Goal: Task Accomplishment & Management: Complete application form

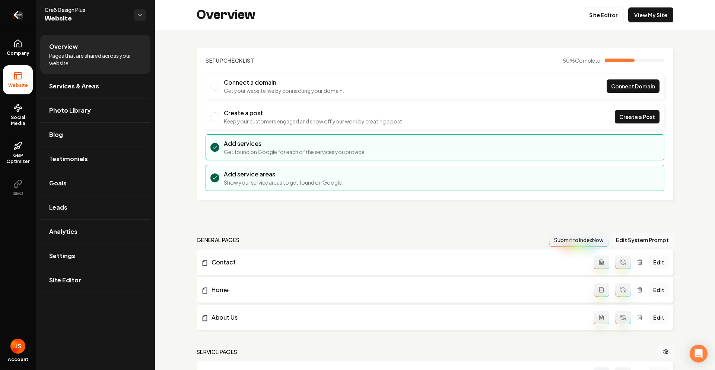
click at [12, 26] on link "Return to dashboard" at bounding box center [18, 15] width 36 height 30
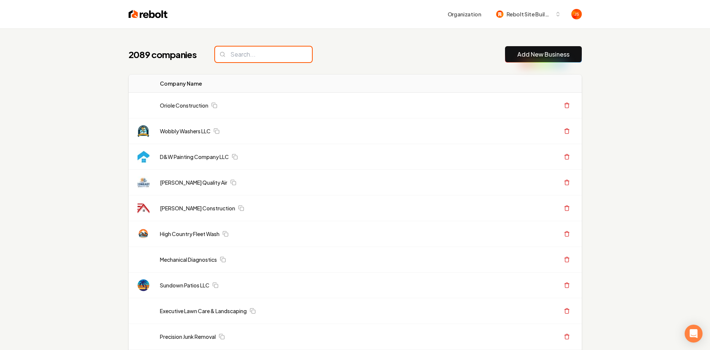
click at [282, 54] on input "search" at bounding box center [263, 55] width 97 height 16
click at [275, 52] on input "search" at bounding box center [263, 55] width 97 height 16
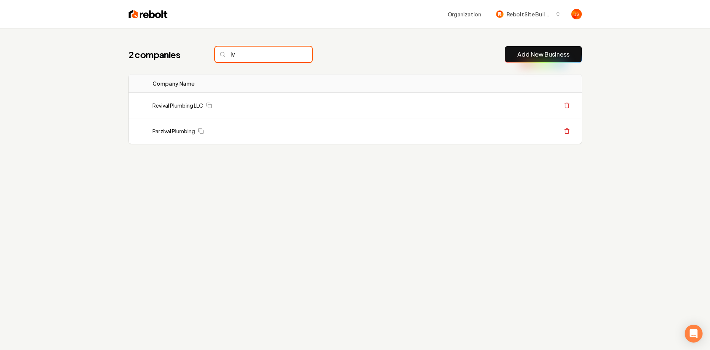
type input "I"
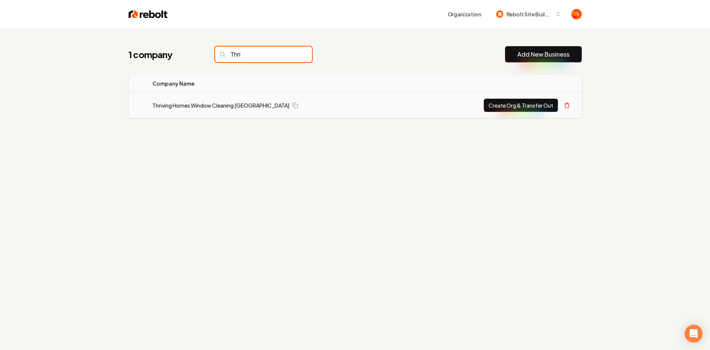
type input "Thri"
click at [523, 110] on button "Create Org & Transfer Out" at bounding box center [520, 105] width 74 height 13
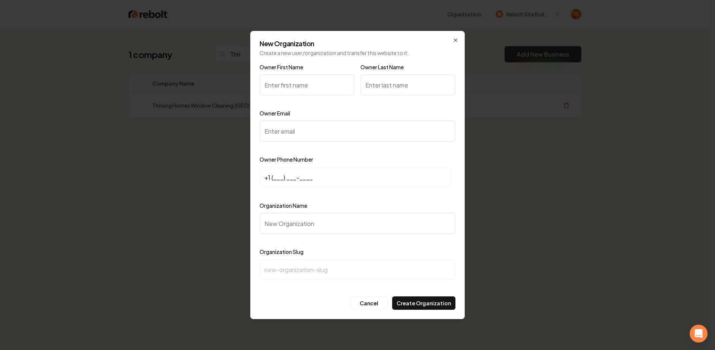
click at [298, 85] on input "Owner First Name" at bounding box center [307, 84] width 95 height 21
type input "[PERSON_NAME]"
click at [367, 84] on input "Owner Last Name" at bounding box center [408, 84] width 95 height 21
click at [374, 88] on input "Owner Last Name" at bounding box center [408, 84] width 95 height 21
type input "o"
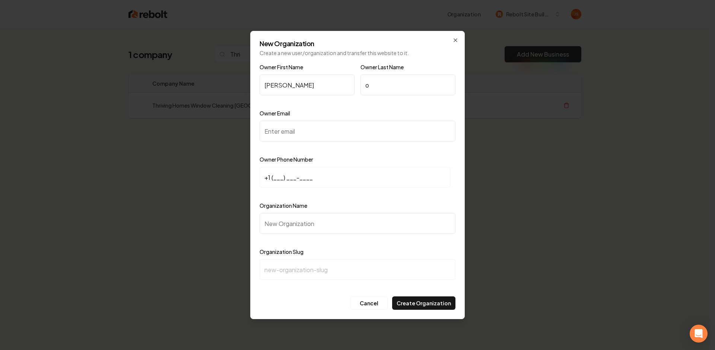
click at [343, 124] on input "Owner Email" at bounding box center [358, 131] width 196 height 21
paste input "[EMAIL_ADDRESS][DOMAIN_NAME]"
type input "[EMAIL_ADDRESS][DOMAIN_NAME]"
click at [281, 173] on input "+1 (___) ___-____" at bounding box center [355, 177] width 191 height 21
click at [275, 177] on input "+1 (___) ___-____" at bounding box center [355, 177] width 191 height 21
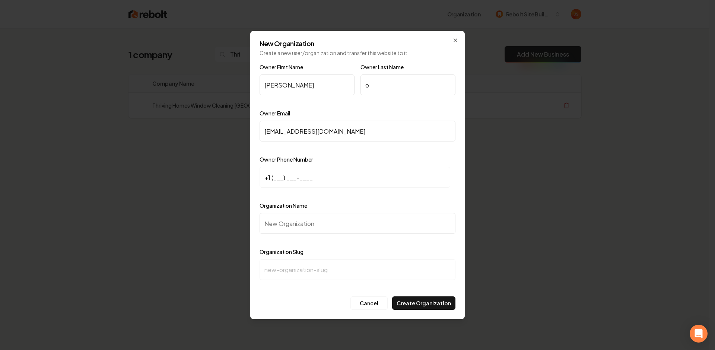
click at [271, 176] on input "+1 (___) ___-____" at bounding box center [355, 177] width 191 height 21
click at [274, 178] on input "+1 (___) ___-____" at bounding box center [355, 177] width 191 height 21
paste input "916) 305-8913"
type input "+1 (916) 305-8913"
click at [288, 220] on input "Organization Name" at bounding box center [358, 223] width 196 height 21
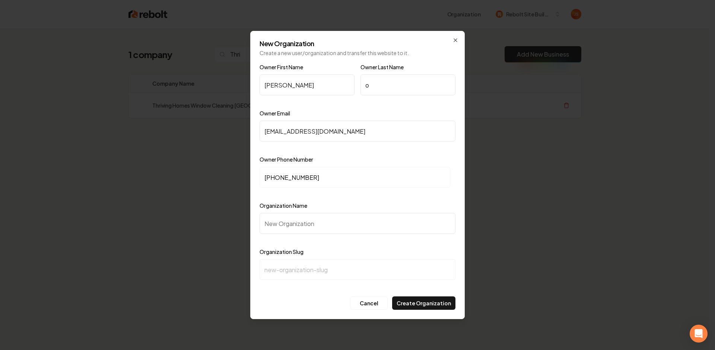
click at [281, 221] on input "Organization Name" at bounding box center [358, 223] width 196 height 21
click at [282, 221] on input "Organization Name" at bounding box center [358, 223] width 196 height 21
type input "T"
type input "t"
type input "T"
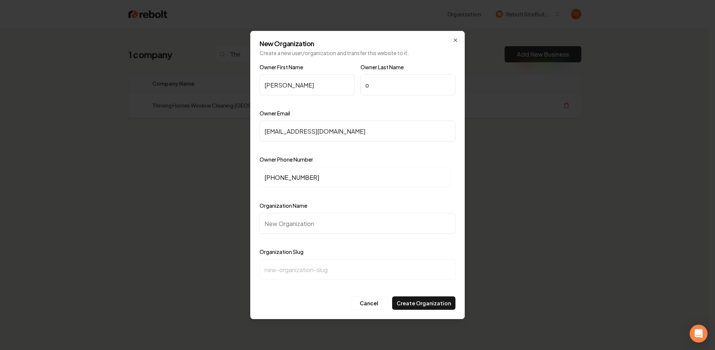
type input "t"
type input "T"
type input "t"
type input "Th"
type input "th"
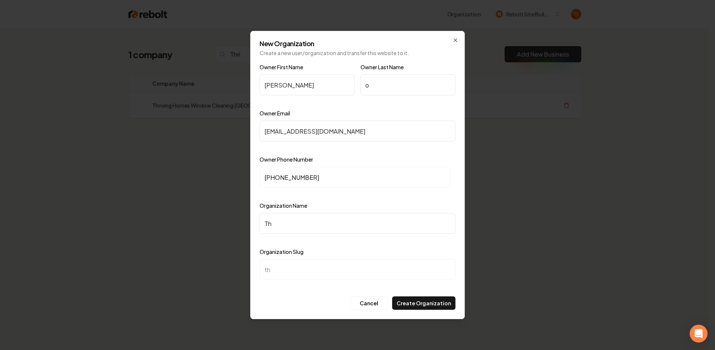
type input "T"
type input "t"
type input "T"
type input "t"
type input "Th"
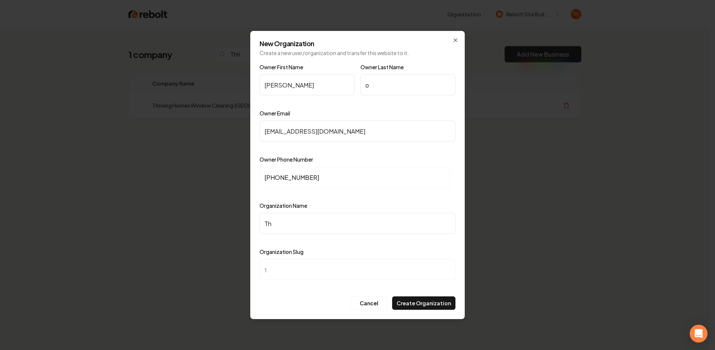
type input "th"
type input "Thi"
type input "thi"
type input "Thir"
type input "thir"
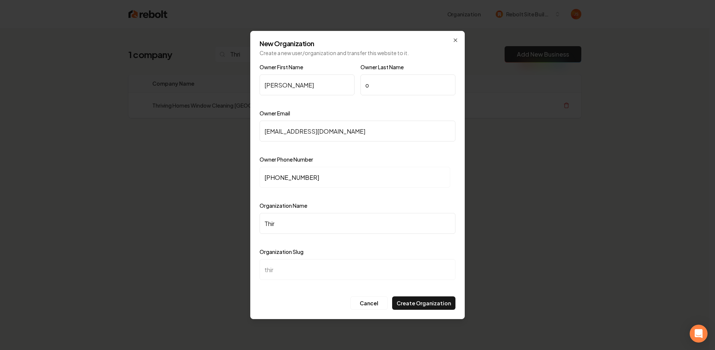
type input "Thi"
type input "thi"
type input "Th"
type input "th"
type input "Thr"
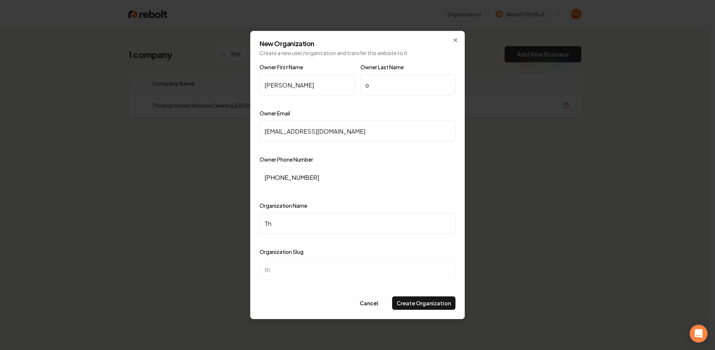
type input "thr"
type input "Thri"
type input "thri"
type input "Thriv"
type input "thriv"
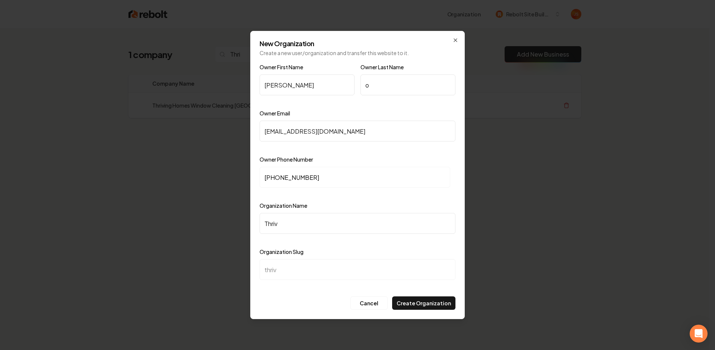
type input "Thrivi"
type input "thrivi"
type input "Thrivin"
type input "thrivin"
type input "Thriving"
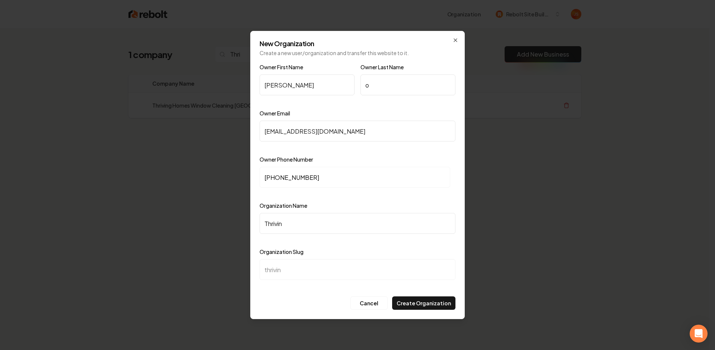
type input "thriving"
type input "Thriving H"
type input "thriving-h"
type input "Thriving Ho"
type input "thriving-ho"
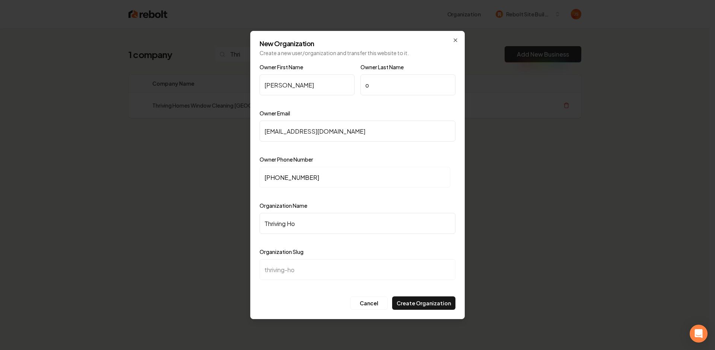
type input "Thriving Hom"
type input "thriving-hom"
type input "Thriving Homr"
type input "thriving-homr"
type input "Thriving Hom"
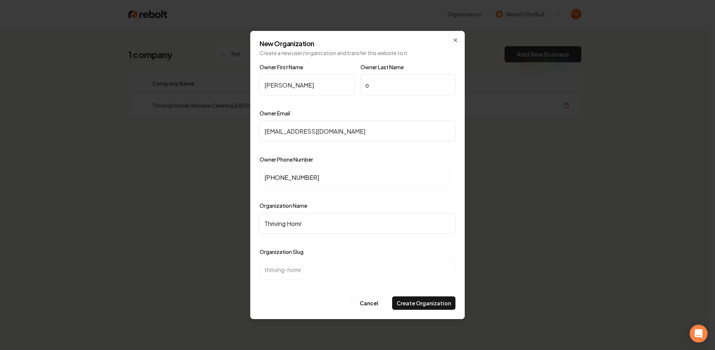
type input "thriving-hom"
type input "Thriving Home"
type input "thriving-home"
type input "Thriving Home i"
type input "thriving-home-i"
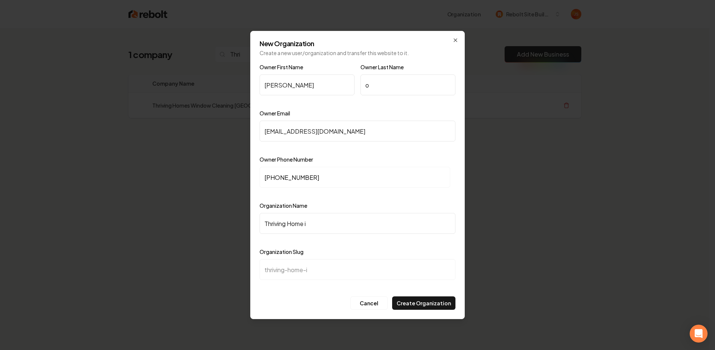
type input "Thriving Home"
type input "thriving-home"
type input "Thriving Home W"
type input "thriving-home-w"
type input "Thriving Home Wi"
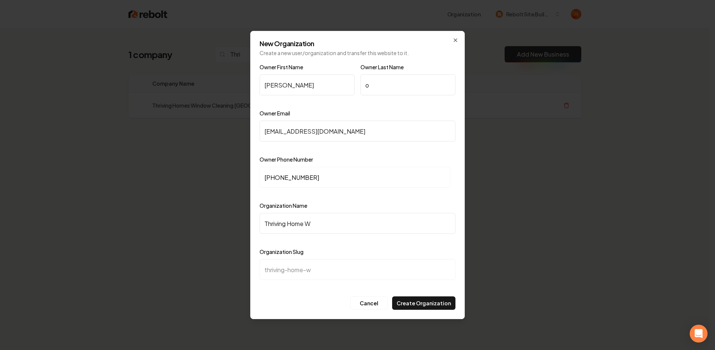
type input "thriving-home-wi"
type input "Thriving Home Win"
type input "thriving-home-win"
type input "Thriving Home Wind"
type input "thriving-home-wind"
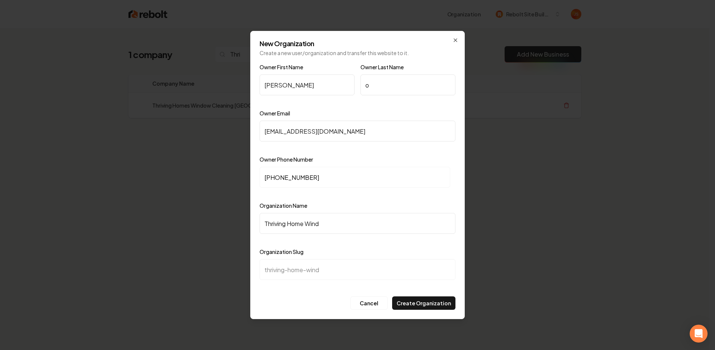
type input "Thriving Home Win"
type input "thriving-home-win"
type input "Thriving Home Wi"
type input "thriving-home-wi"
type input "Thriving Home W"
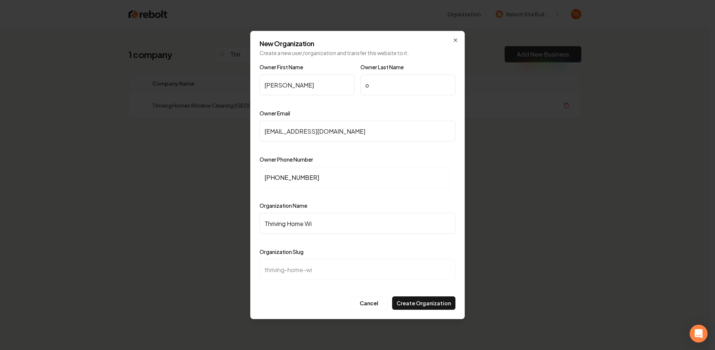
type input "thriving-home-w"
type input "Thriving Home"
type input "thriving-home"
type input "Thriving Home W"
type input "thriving-home-w"
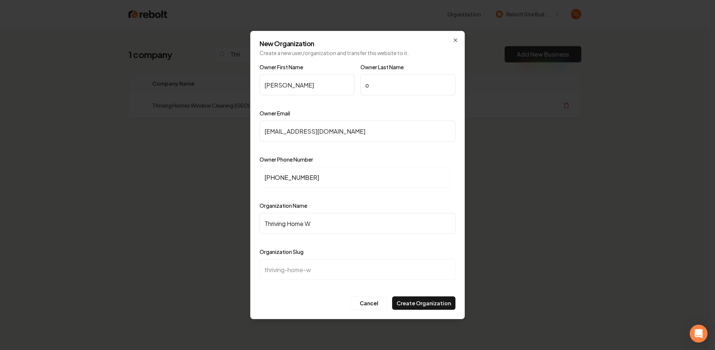
type input "Thriving Home Wi"
type input "thriving-home-wi"
type input "Thriving Home Win"
type input "thriving-home-win"
type input "Thriving Home Wind"
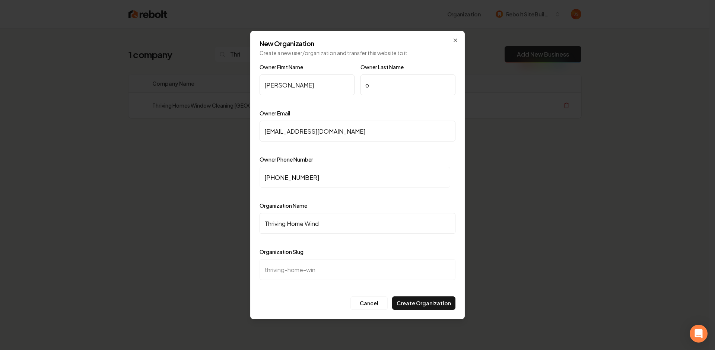
type input "thriving-home-wind"
type input "Thriving Home Windo"
type input "thriving-home-windo"
type input "Thriving Home Window"
type input "thriving-home-window"
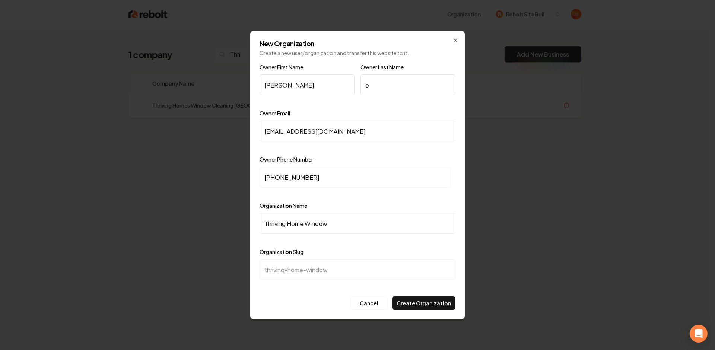
type input "Thriving Home Window C"
type input "thriving-home-window-c"
type input "Thriving Home Window Cl"
type input "thriving-home-window-cl"
type input "Thriving Home Window Cle"
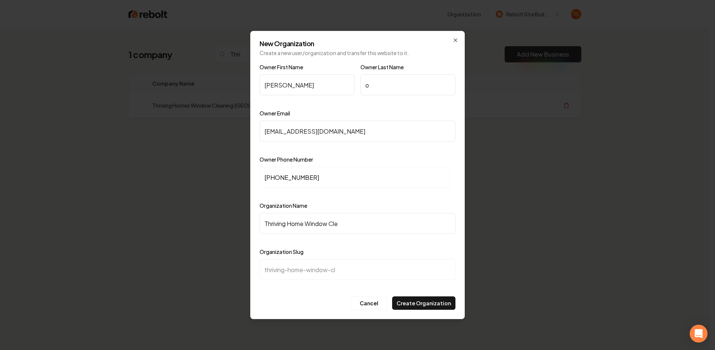
type input "thriving-home-window-cle"
type input "Thriving Home Window Clea"
type input "thriving-home-window-clea"
type input "Thriving Home Window Clean"
type input "thriving-home-window-clean"
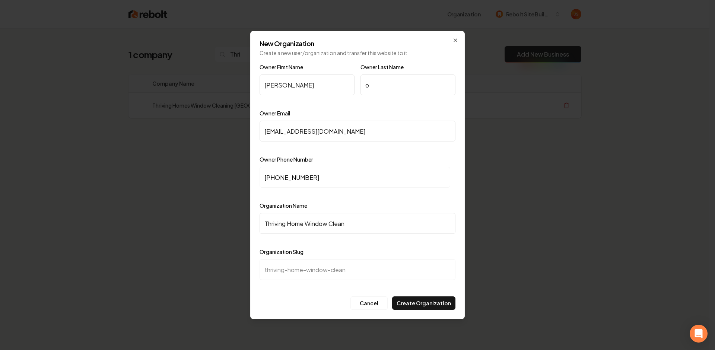
type input "Thriving Home Window Cleani"
type input "thriving-home-window-cleani"
type input "Thriving Home Window Cleanin"
type input "thriving-home-window-cleanin"
type input "Thriving Home Window Cleaning"
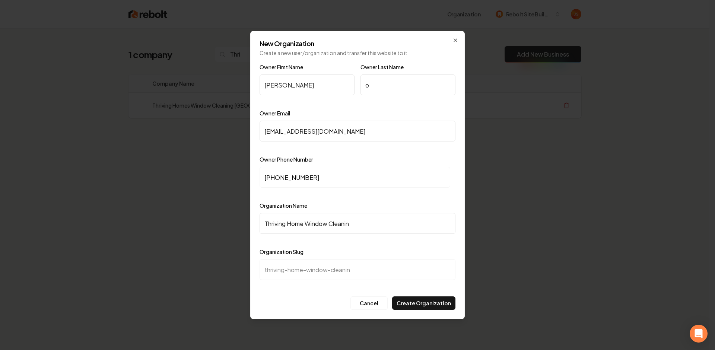
type input "thriving-home-window-cleaning"
type input "Thriving Home Window Cleaning S"
type input "thriving-home-window-cleaning-s"
type input "Thriving Home Window Cleaning Sc"
type input "thriving-home-window-cleaning-sc"
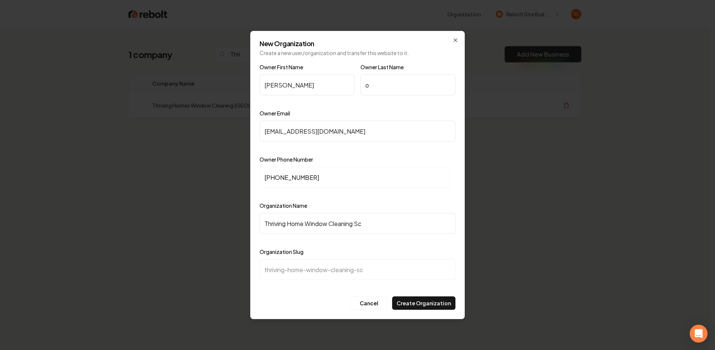
type input "Thriving Home Window Cleaning Sca"
type input "thriving-home-window-cleaning-sca"
type input "Thriving Home Window Cleaning Sc"
type input "thriving-home-window-cleaning-sc"
type input "Thriving Home Window Cleaning S"
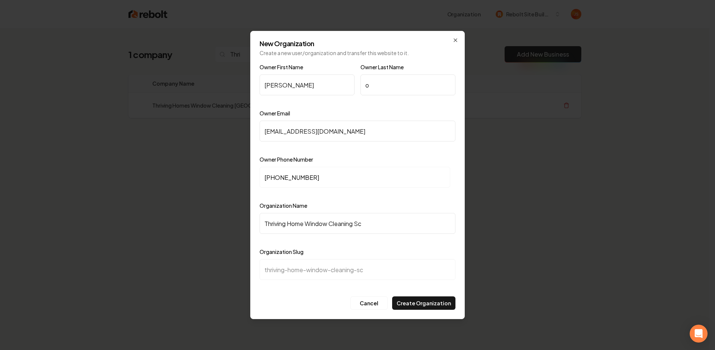
type input "thriving-home-window-cleaning-s"
type input "Thriving Home Window Cleaning Sa"
type input "thriving-home-window-cleaning-sa"
type input "Thriving Home Window Cleaning Sac"
type input "thriving-home-window-cleaning-sac"
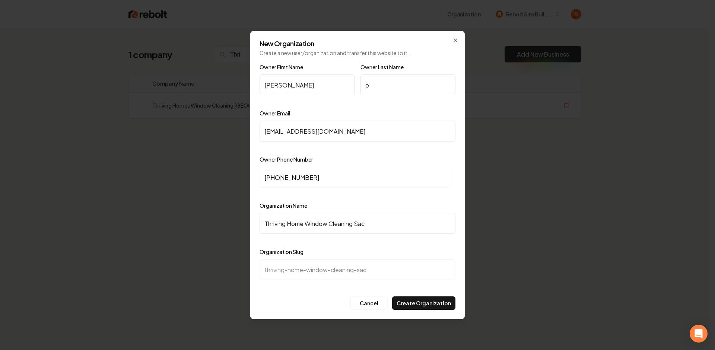
type input "Thriving Home Window Cleaning Sacr"
type input "thriving-home-window-cleaning-sacr"
type input "Thriving Home Window Cleaning Sacra"
type input "thriving-home-window-cleaning-sacra"
type input "Thriving Home Window Cleaning Sacram"
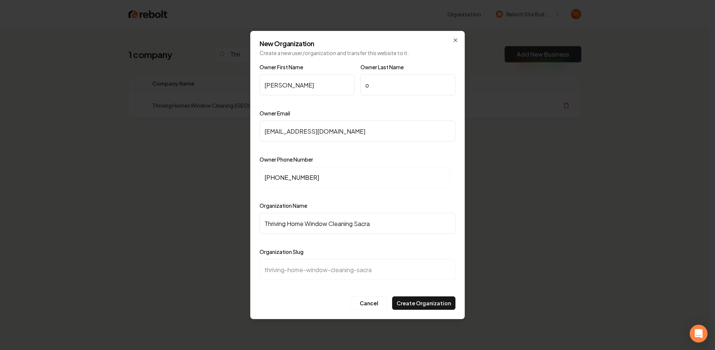
type input "thriving-home-window-cleaning-sacram"
type input "Thriving Home Window Cleaning Sacrame"
type input "thriving-home-window-cleaning-sacrame"
type input "Thriving Home Window Cleaning Sacramen"
type input "thriving-home-window-cleaning-sacramen"
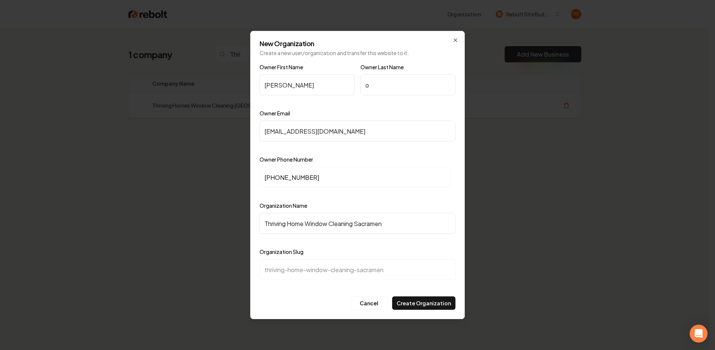
type input "Thriving Home Window Cleaning Sacrament"
type input "thriving-home-window-cleaning-sacrament"
type input "Thriving Home Window Cleaning Sacramento"
type input "thriving-home-window-cleaning-sacramento"
type input "Thriving Home Window Cleaning Sacramento"
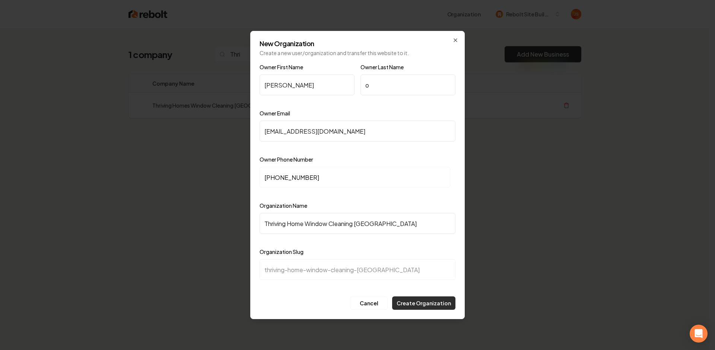
click at [421, 301] on button "Create Organization" at bounding box center [423, 303] width 63 height 13
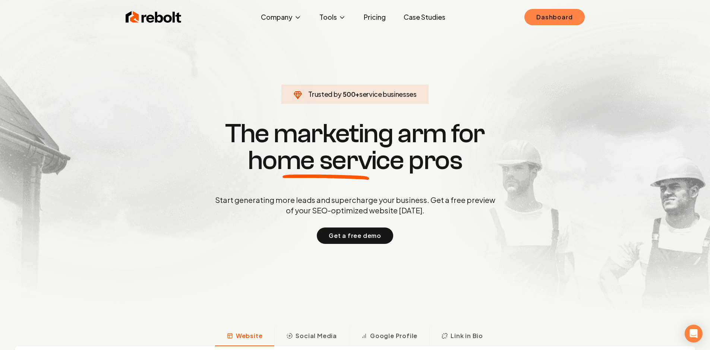
click at [562, 19] on link "Dashboard" at bounding box center [554, 17] width 60 height 16
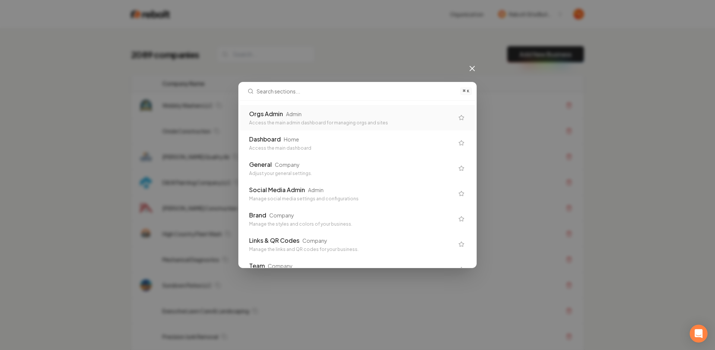
click at [430, 33] on div "⌘ K Orgs Admin Admin Access the main admin dashboard for managing orgs and site…" at bounding box center [357, 175] width 715 height 350
click at [473, 67] on icon at bounding box center [472, 68] width 9 height 9
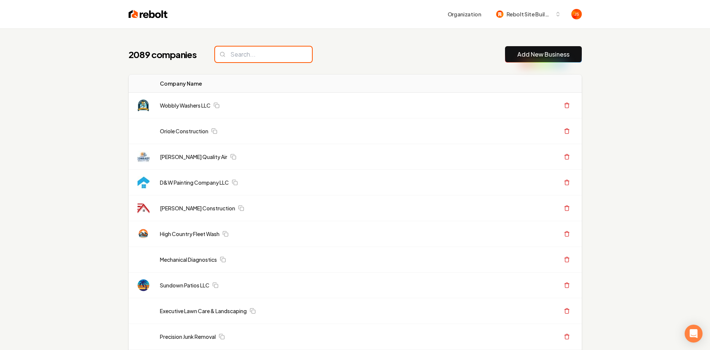
click at [253, 55] on input "search" at bounding box center [263, 55] width 97 height 16
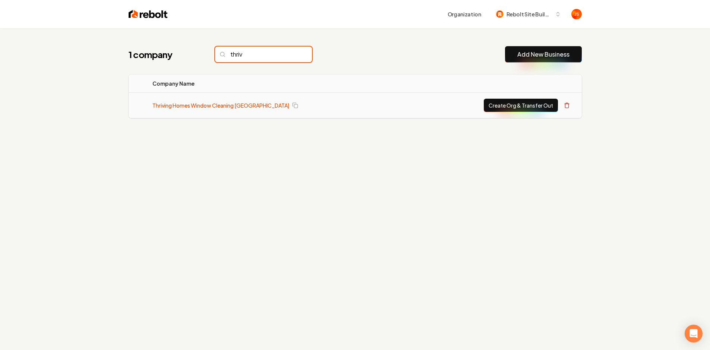
type input "thriv"
click at [228, 108] on link "Thriving Homes Window Cleaning [GEOGRAPHIC_DATA]" at bounding box center [220, 105] width 137 height 7
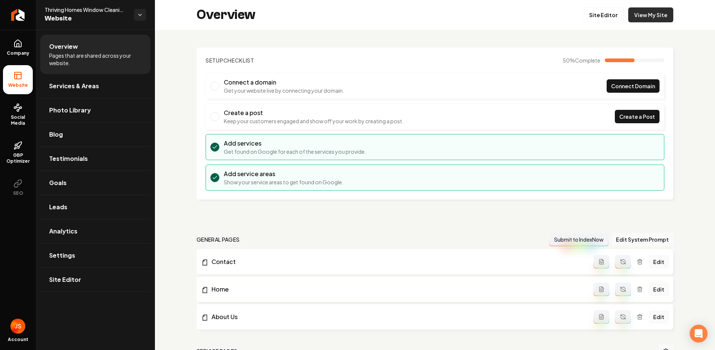
click at [633, 14] on link "View My Site" at bounding box center [650, 14] width 45 height 15
click at [92, 210] on link "Leads" at bounding box center [95, 207] width 110 height 24
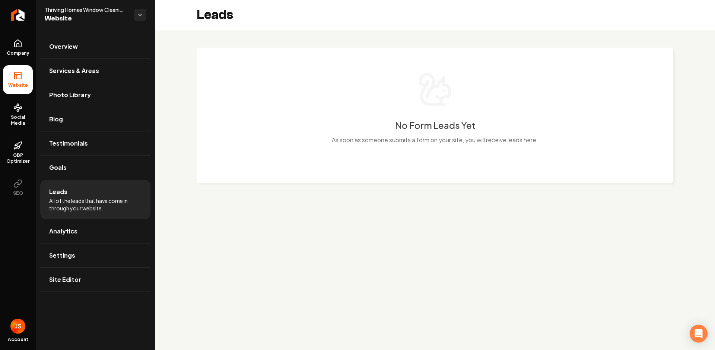
click at [362, 85] on div "No Form Leads Yet As soon as someone submits a form on your site, you will rece…" at bounding box center [435, 113] width 447 height 82
click at [202, 198] on div "No Form Leads Yet As soon as someone submits a form on your site, you will rece…" at bounding box center [435, 121] width 560 height 183
click at [9, 53] on span "Company" at bounding box center [18, 53] width 29 height 6
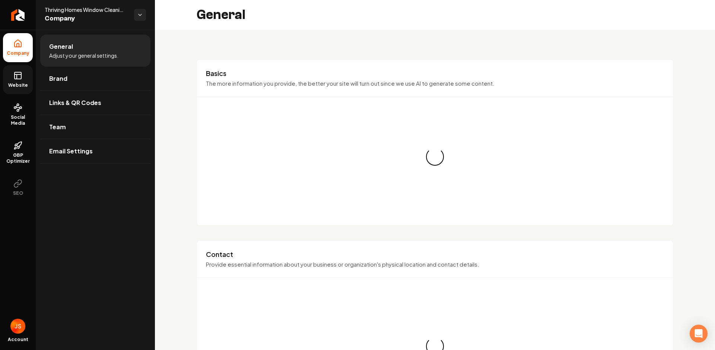
click at [9, 81] on link "Website" at bounding box center [18, 79] width 30 height 29
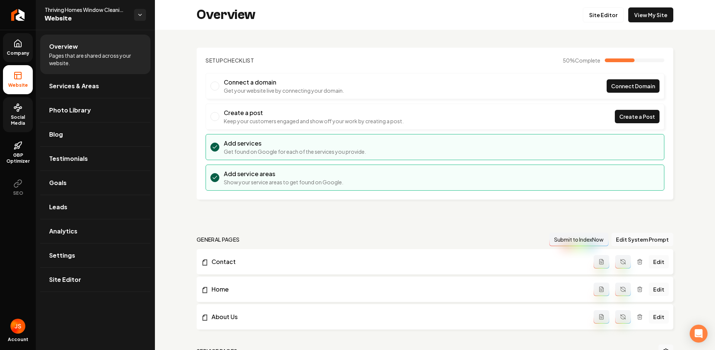
click at [23, 113] on link "Social Media" at bounding box center [18, 114] width 30 height 35
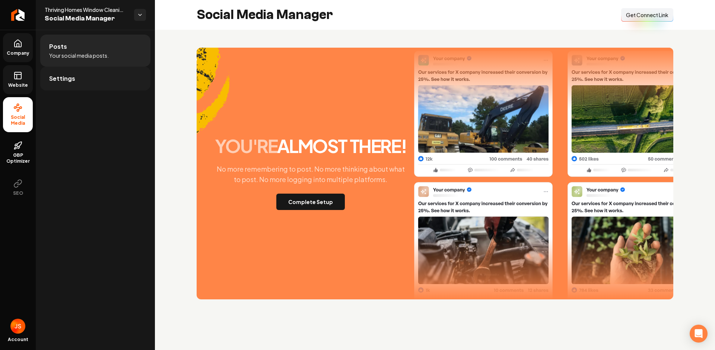
click at [65, 80] on span "Settings" at bounding box center [62, 78] width 26 height 9
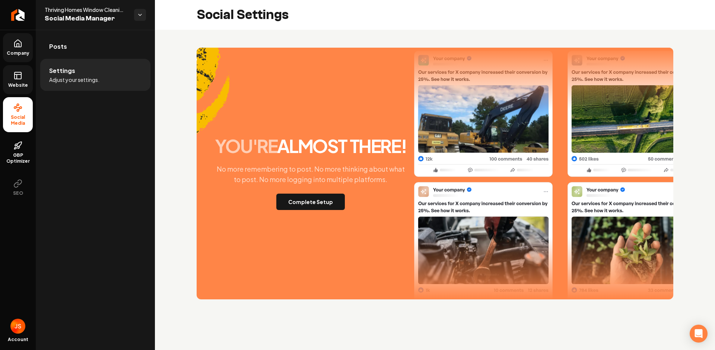
click at [294, 213] on div "you're almost there! No more remembering to post. No more thinking about what t…" at bounding box center [435, 174] width 477 height 252
click at [298, 203] on button "Complete Setup" at bounding box center [310, 202] width 69 height 16
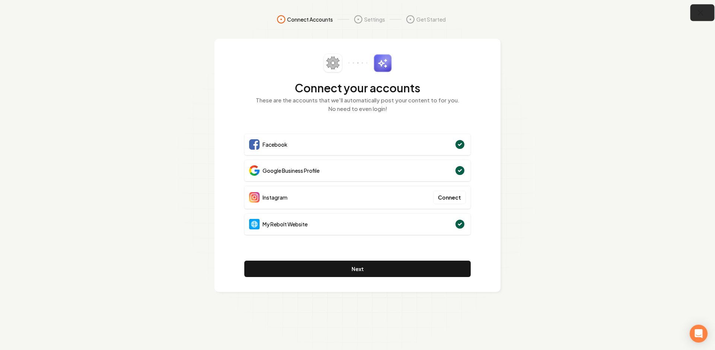
click at [699, 9] on icon "button" at bounding box center [700, 12] width 9 height 9
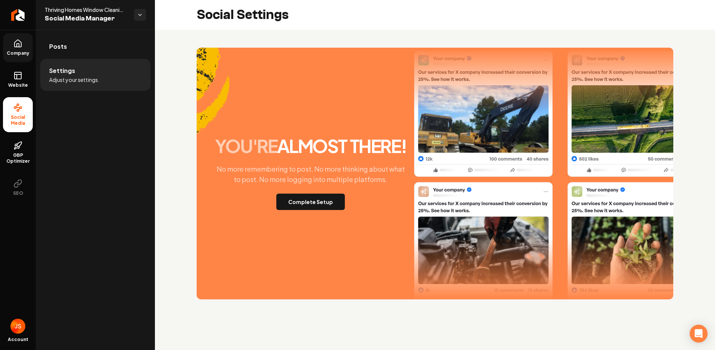
click at [18, 44] on icon at bounding box center [17, 43] width 9 height 9
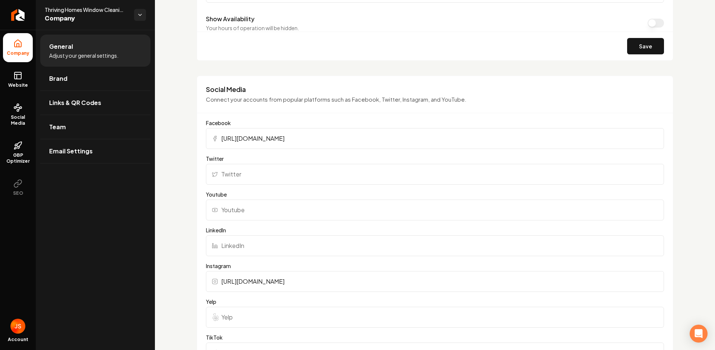
scroll to position [625, 0]
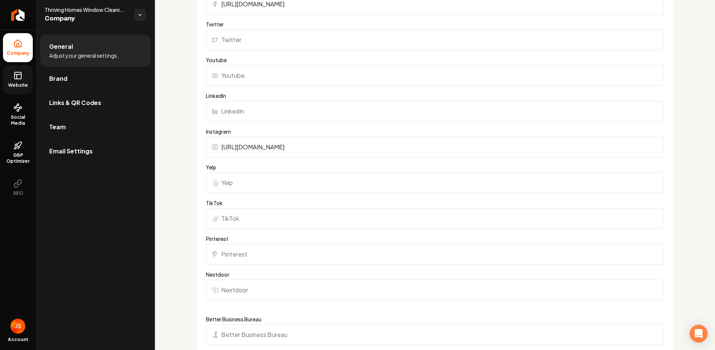
click at [15, 74] on icon at bounding box center [18, 74] width 7 height 0
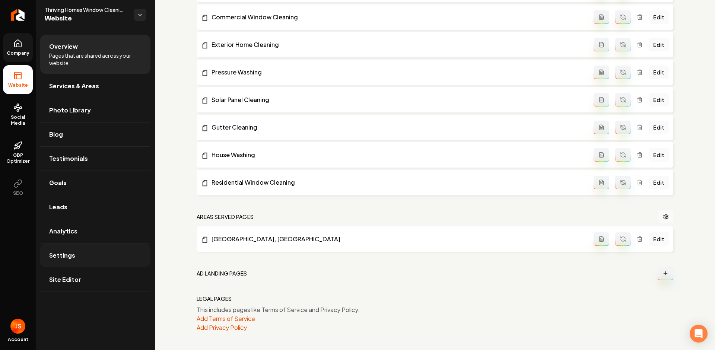
click at [74, 256] on link "Settings" at bounding box center [95, 256] width 110 height 24
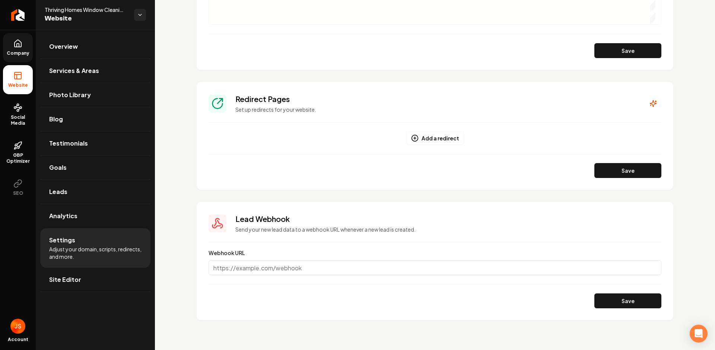
click at [27, 41] on link "Company" at bounding box center [18, 47] width 30 height 29
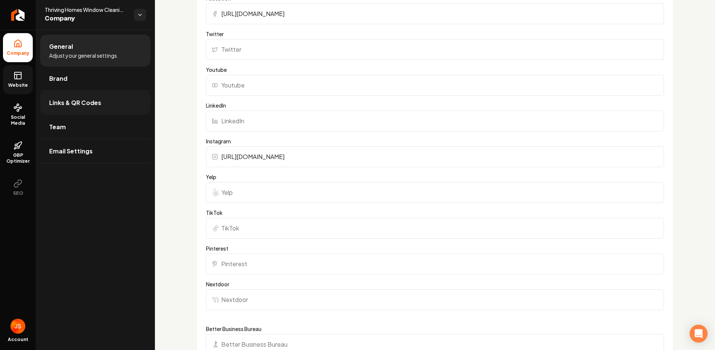
scroll to position [702, 0]
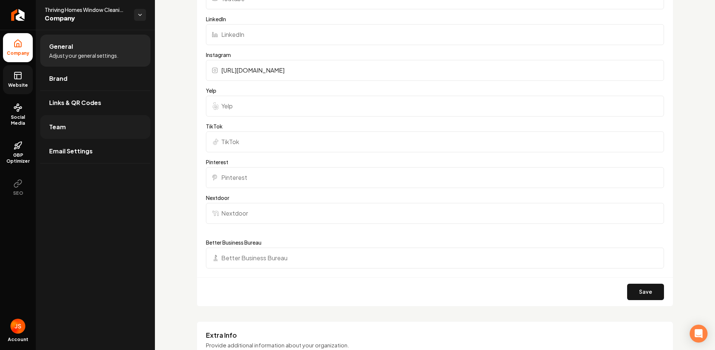
click at [65, 136] on link "Team" at bounding box center [95, 127] width 110 height 24
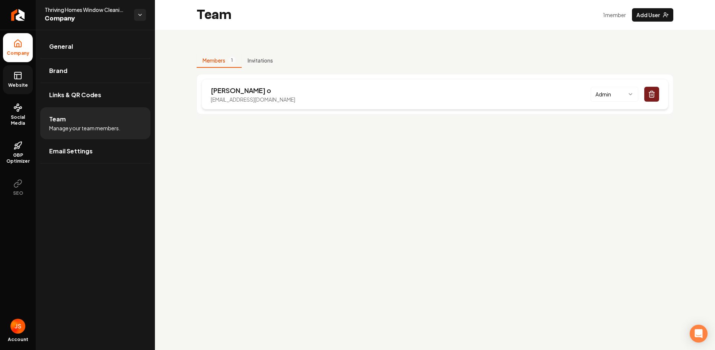
drag, startPoint x: 300, startPoint y: 100, endPoint x: 201, endPoint y: 102, distance: 98.7
click at [202, 102] on div "Ivan o thrivinghomescleaning@gmail.com Admin" at bounding box center [435, 94] width 467 height 31
copy p "thrivinghomescleaning@gmail.com"
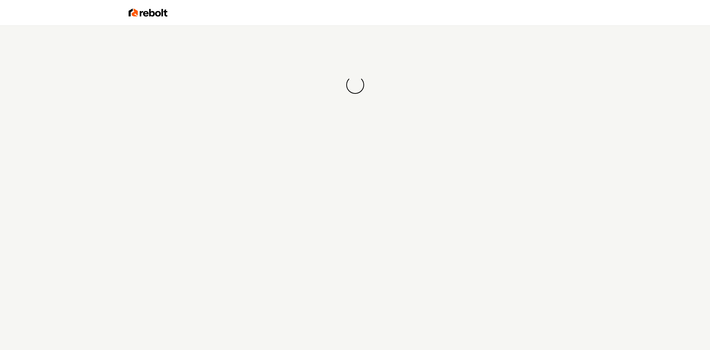
click at [376, 98] on div "Loading... Loading..." at bounding box center [355, 84] width 710 height 119
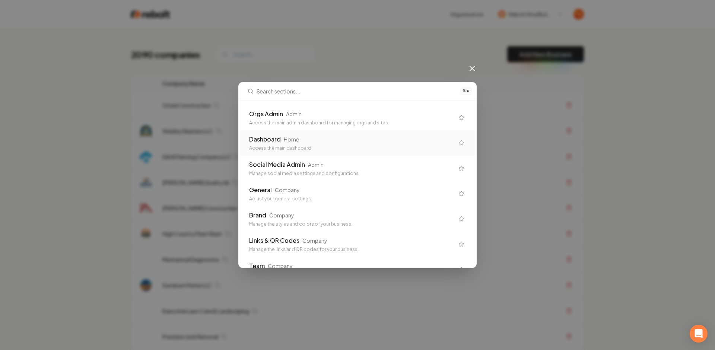
click at [315, 112] on div "Orgs Admin Admin" at bounding box center [351, 114] width 205 height 9
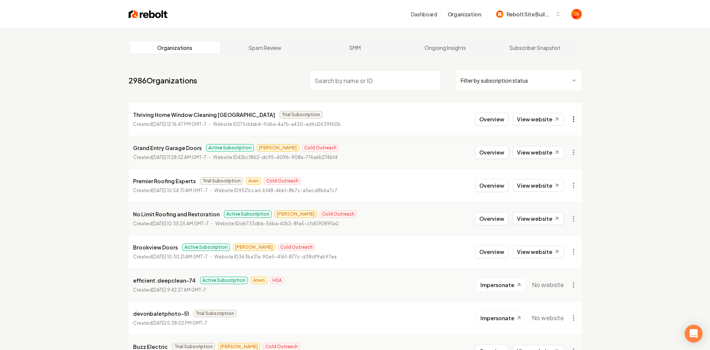
click at [574, 118] on html "Dashboard Organization Rebolt Site Builder Organizations Spam Review SMM Ongoin…" at bounding box center [355, 175] width 710 height 350
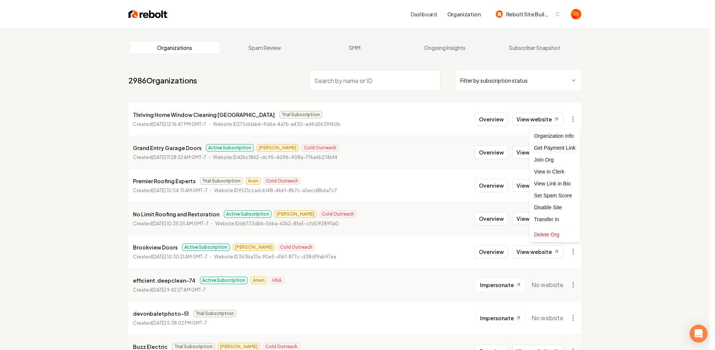
click at [556, 146] on div "Get Payment Link" at bounding box center [554, 148] width 47 height 12
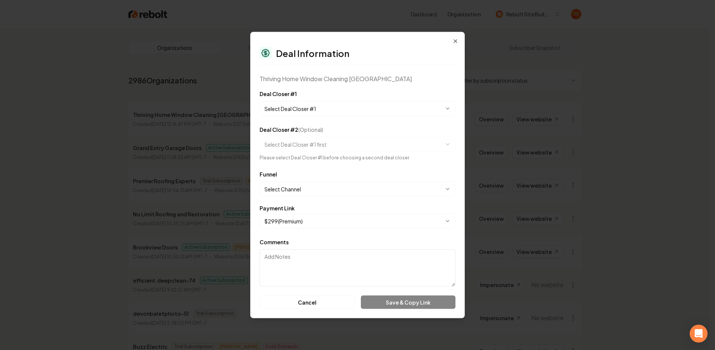
click at [306, 111] on body "Dashboard Organization Rebolt Site Builder Organizations Spam Review SMM Ongoin…" at bounding box center [355, 175] width 710 height 350
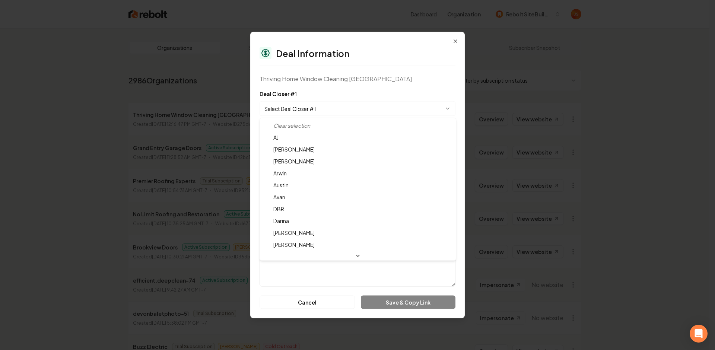
select select "**********"
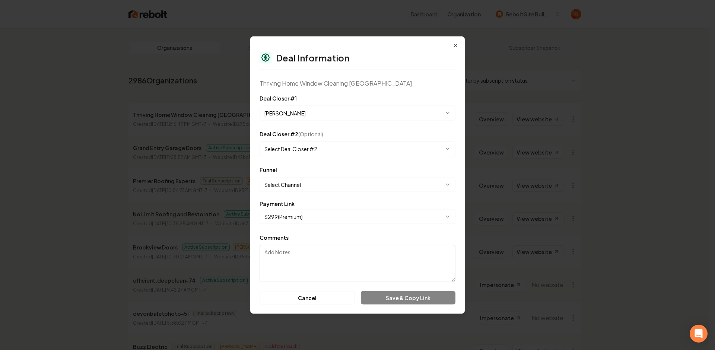
click at [313, 186] on body "Dashboard Organization Rebolt Site Builder Organizations Spam Review SMM Ongoin…" at bounding box center [355, 175] width 710 height 350
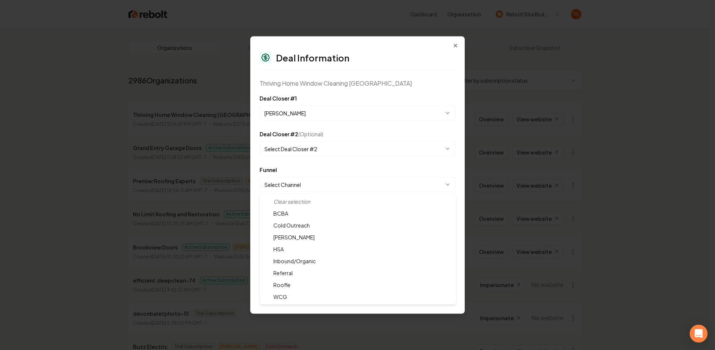
select select "**********"
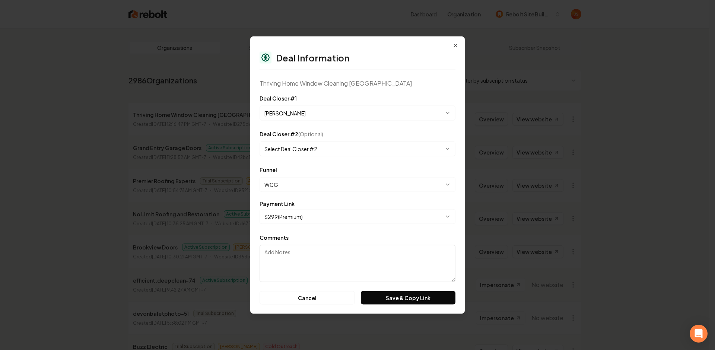
click at [303, 211] on body "Dashboard Organization Rebolt Site Builder Organizations Spam Review SMM Ongoin…" at bounding box center [355, 175] width 710 height 350
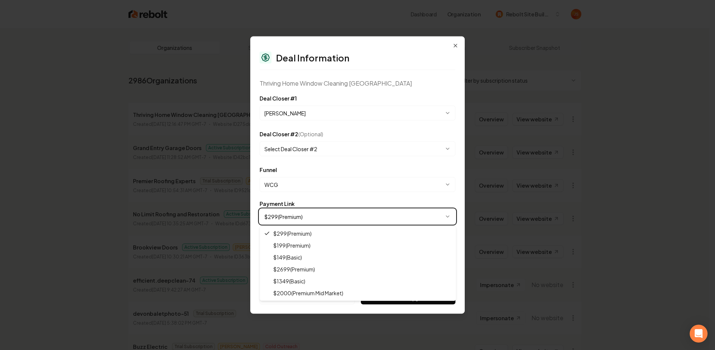
click at [349, 197] on body "Dashboard Organization Rebolt Site Builder Organizations Spam Review SMM Ongoin…" at bounding box center [355, 175] width 710 height 350
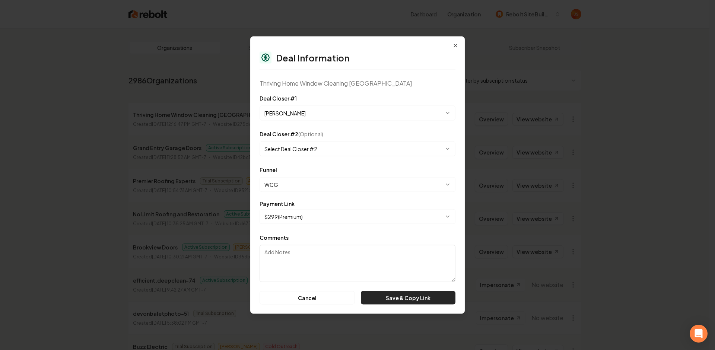
click at [391, 302] on button "Save & Copy Link" at bounding box center [408, 297] width 95 height 13
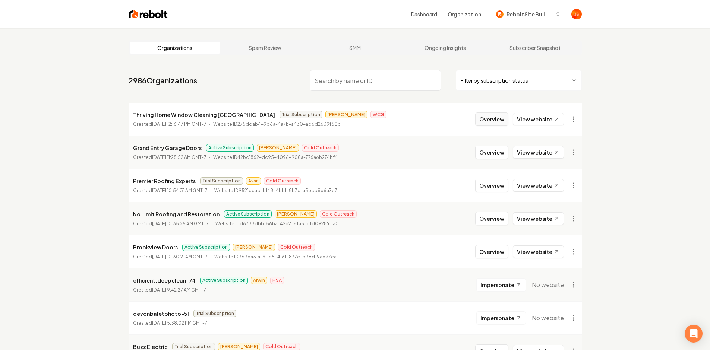
click at [486, 115] on button "Overview" at bounding box center [491, 118] width 33 height 13
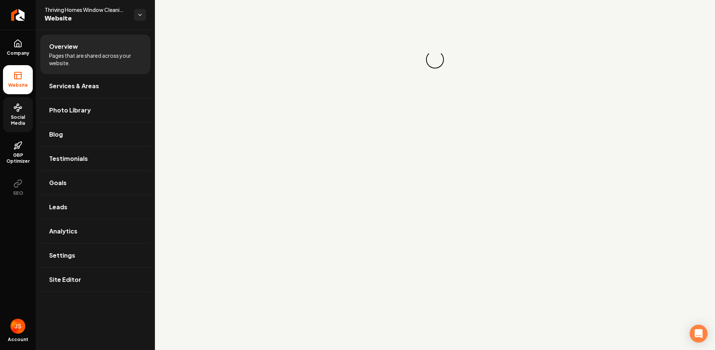
click at [10, 120] on span "Social Media" at bounding box center [18, 120] width 30 height 12
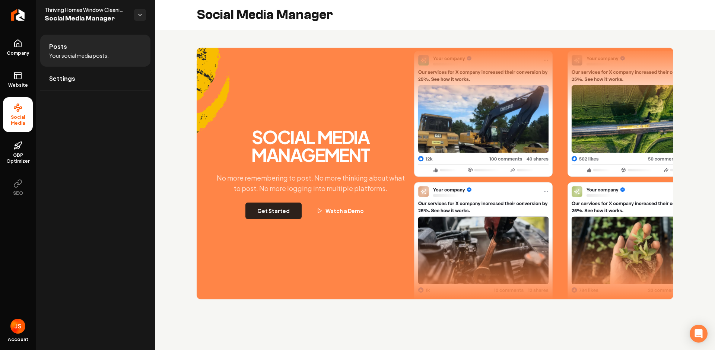
drag, startPoint x: 277, startPoint y: 199, endPoint x: 276, endPoint y: 207, distance: 8.6
click at [277, 199] on div "Social Media Management No more remembering to post. No more thinking about wha…" at bounding box center [310, 173] width 201 height 91
click at [276, 207] on button "Get Started" at bounding box center [273, 211] width 56 height 16
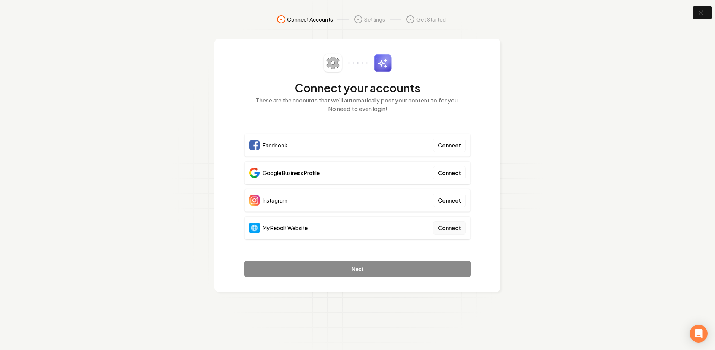
click at [450, 230] on button "Connect" at bounding box center [449, 227] width 33 height 13
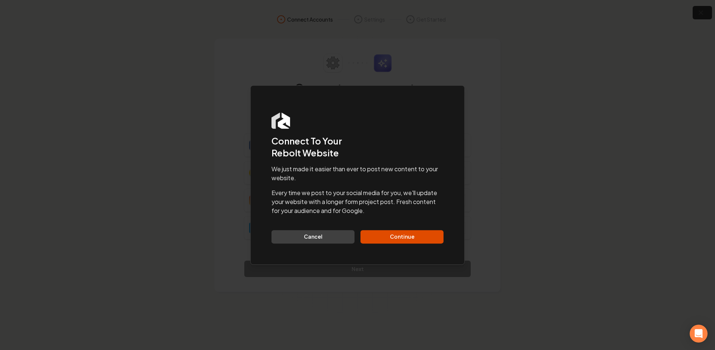
click at [411, 245] on div "Dialog Connect To Your Rebolt Website We just made it easier than ever to post …" at bounding box center [357, 175] width 215 height 180
click at [411, 241] on button "Continue" at bounding box center [402, 236] width 83 height 13
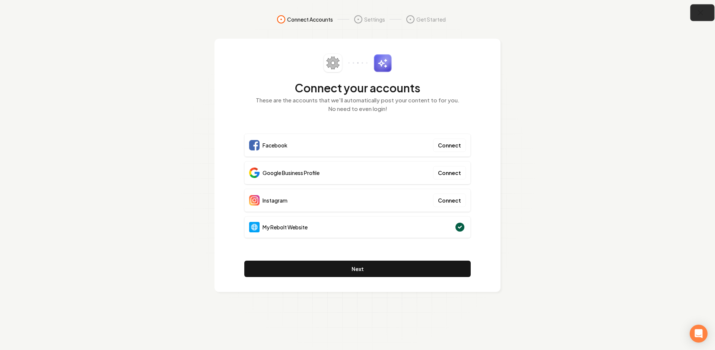
click at [696, 14] on icon "button" at bounding box center [700, 12] width 9 height 9
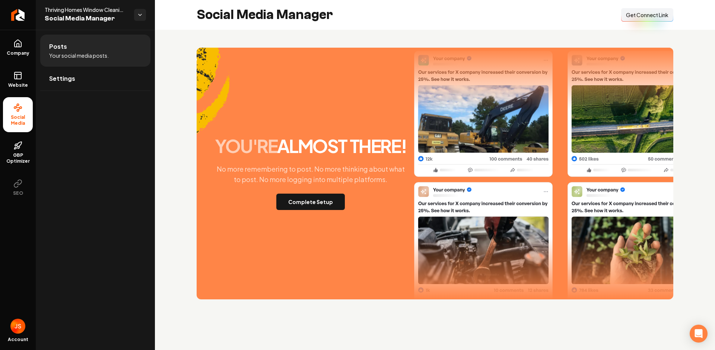
click at [617, 17] on div "Social Media Manager Connect Link Get Connect Link" at bounding box center [435, 15] width 560 height 30
click at [627, 15] on span "Get Connect Link" at bounding box center [647, 14] width 42 height 7
click at [315, 208] on button "Complete Setup" at bounding box center [310, 202] width 69 height 16
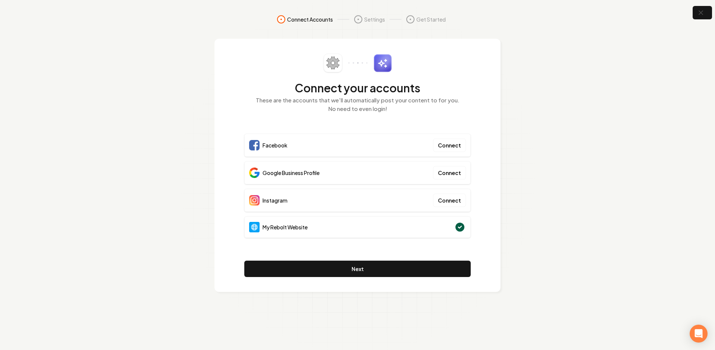
click at [559, 161] on section "Connect Accounts Settings Get Started Connect your accounts These are the accou…" at bounding box center [357, 175] width 715 height 350
click at [702, 9] on icon "button" at bounding box center [700, 12] width 9 height 9
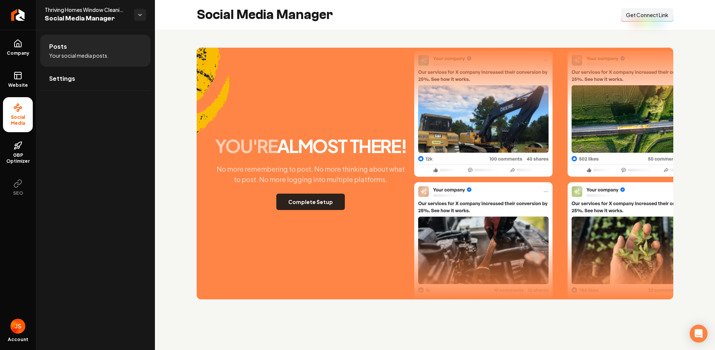
click at [301, 203] on button "Complete Setup" at bounding box center [310, 202] width 69 height 16
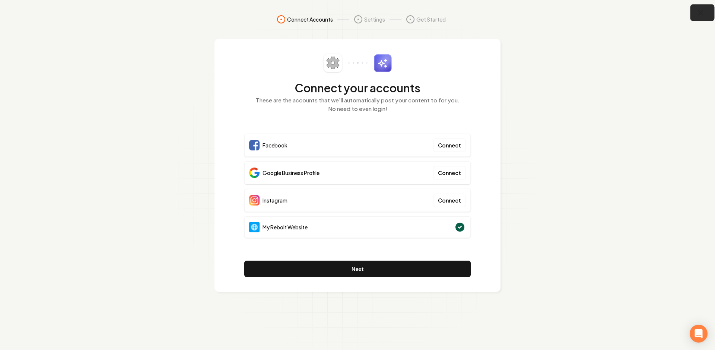
click at [707, 13] on button "button" at bounding box center [703, 12] width 24 height 17
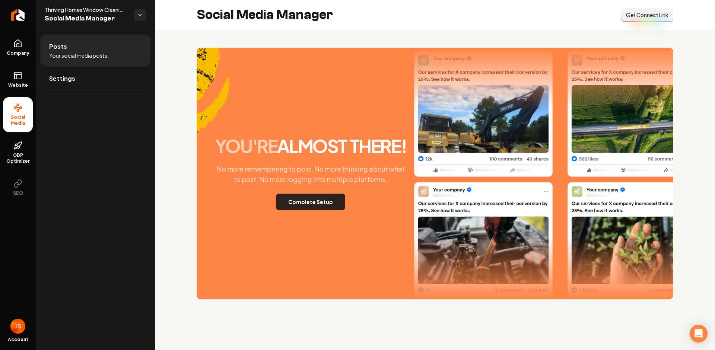
click at [305, 202] on button "Complete Setup" at bounding box center [310, 202] width 69 height 16
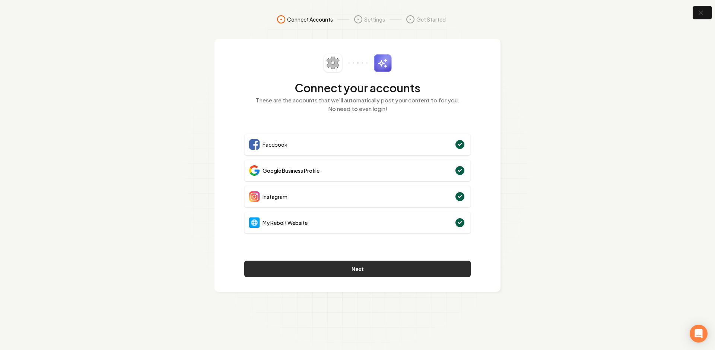
click at [372, 270] on button "Next" at bounding box center [357, 269] width 226 height 16
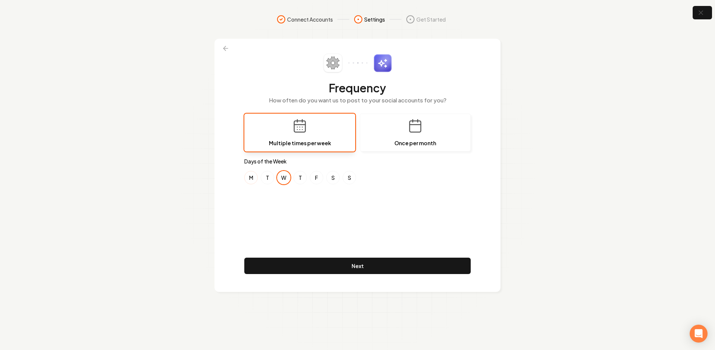
click at [255, 177] on button "M" at bounding box center [250, 177] width 13 height 13
click at [273, 177] on button "T" at bounding box center [267, 177] width 13 height 13
click at [284, 178] on button "W" at bounding box center [283, 177] width 13 height 13
click at [261, 178] on button "T" at bounding box center [267, 177] width 13 height 13
click at [248, 178] on button "M" at bounding box center [250, 177] width 13 height 13
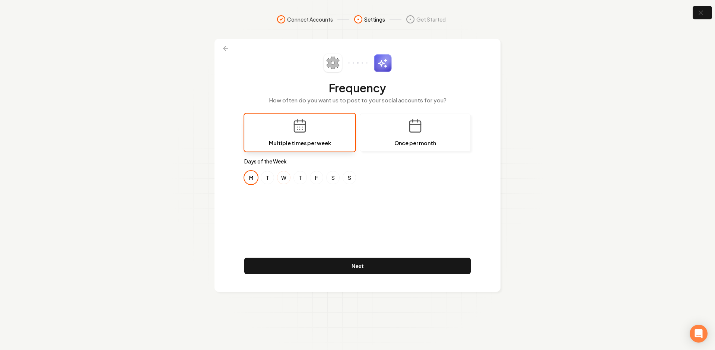
click at [284, 179] on button "W" at bounding box center [283, 177] width 13 height 13
click at [316, 177] on button "F" at bounding box center [316, 177] width 13 height 13
click at [272, 193] on div "Frequency How often do you want us to post to your social accounts for you? Mul…" at bounding box center [357, 165] width 226 height 223
click at [269, 177] on button "T" at bounding box center [267, 177] width 13 height 13
click at [296, 180] on button "T" at bounding box center [300, 177] width 13 height 13
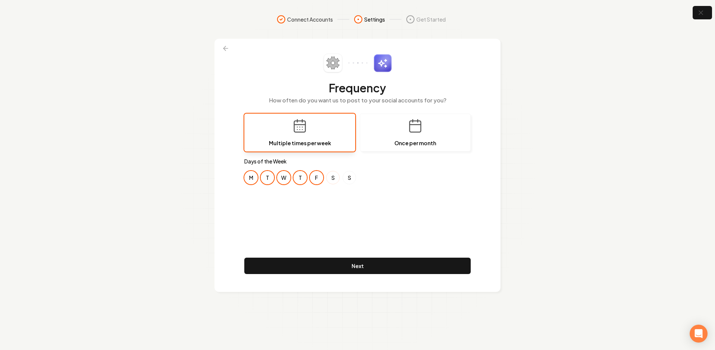
click at [327, 178] on button "S" at bounding box center [332, 177] width 13 height 13
click at [345, 178] on button "S" at bounding box center [349, 177] width 13 height 13
click at [340, 209] on div "Frequency How often do you want us to post to your social accounts for you? Mul…" at bounding box center [357, 165] width 226 height 223
click at [322, 182] on div "M T W T F S S" at bounding box center [357, 177] width 226 height 13
drag, startPoint x: 332, startPoint y: 180, endPoint x: 339, endPoint y: 180, distance: 6.3
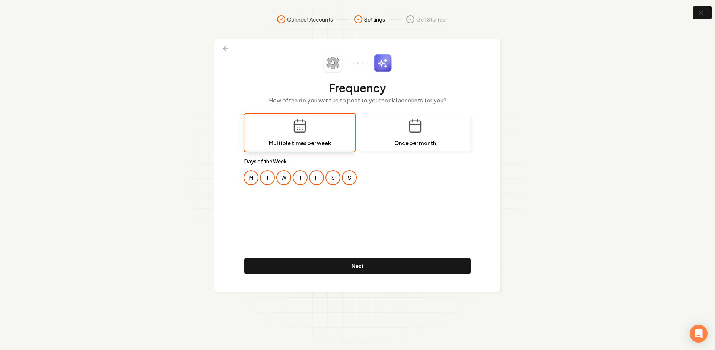
click at [331, 180] on button "S" at bounding box center [332, 177] width 13 height 13
click at [343, 179] on button "S" at bounding box center [349, 177] width 13 height 13
click at [367, 188] on div "Frequency How often do you want us to post to your social accounts for you? Mul…" at bounding box center [357, 165] width 226 height 223
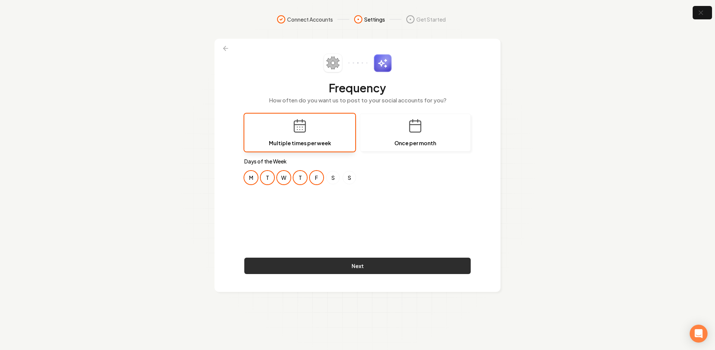
click at [368, 266] on button "Next" at bounding box center [357, 266] width 226 height 16
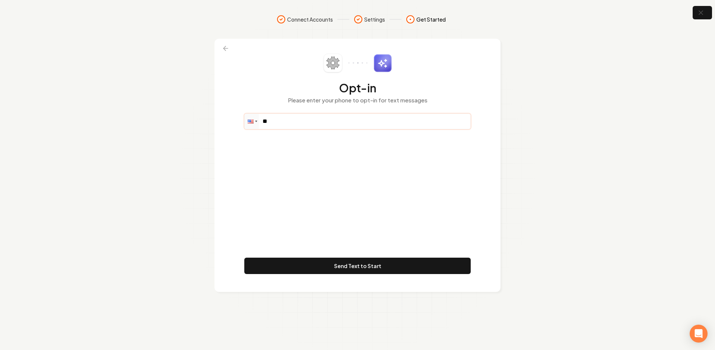
click at [304, 124] on input "**" at bounding box center [358, 121] width 226 height 15
click at [291, 122] on input "**" at bounding box center [358, 121] width 226 height 15
paste input "**********"
type input "**********"
click at [301, 159] on div "**********" at bounding box center [357, 165] width 226 height 223
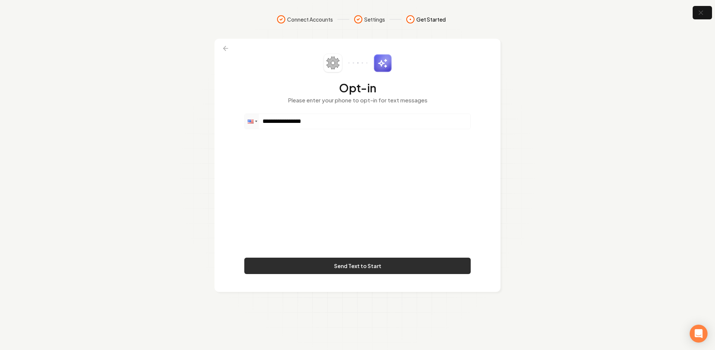
click at [333, 269] on button "Send Text to Start" at bounding box center [357, 266] width 226 height 16
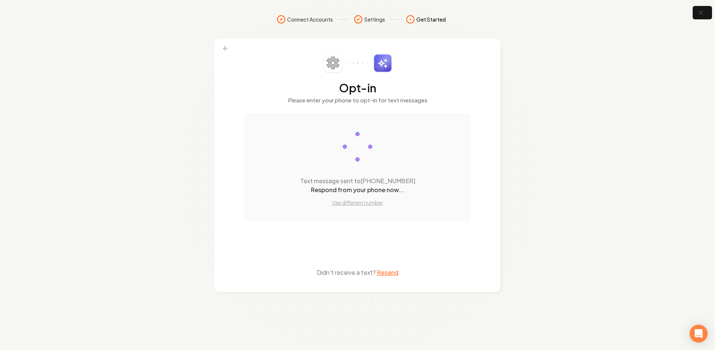
click at [563, 143] on section "Connect Accounts Settings Get Started Opt-in Please enter your phone to opt-in …" at bounding box center [357, 175] width 715 height 350
click at [699, 18] on button "button" at bounding box center [703, 12] width 24 height 17
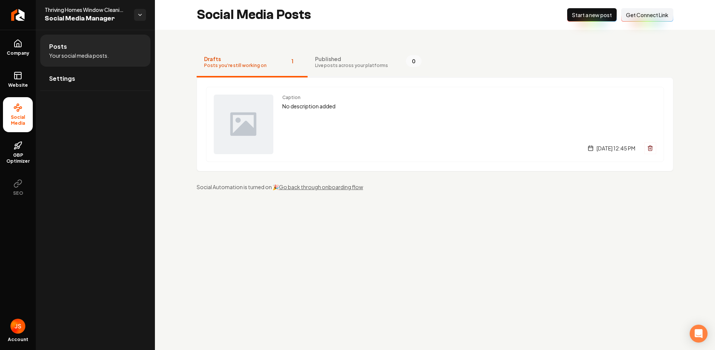
click at [320, 57] on span "Published" at bounding box center [351, 58] width 73 height 7
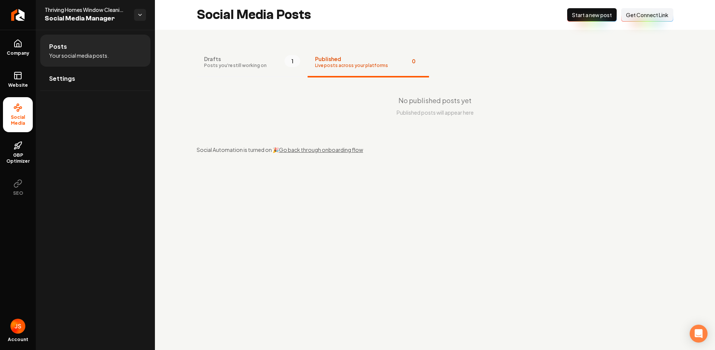
click at [249, 59] on span "Drafts" at bounding box center [235, 58] width 63 height 7
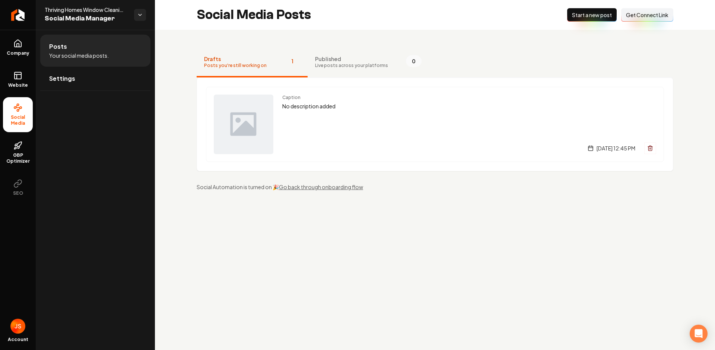
click at [309, 108] on p "No description added" at bounding box center [469, 106] width 374 height 9
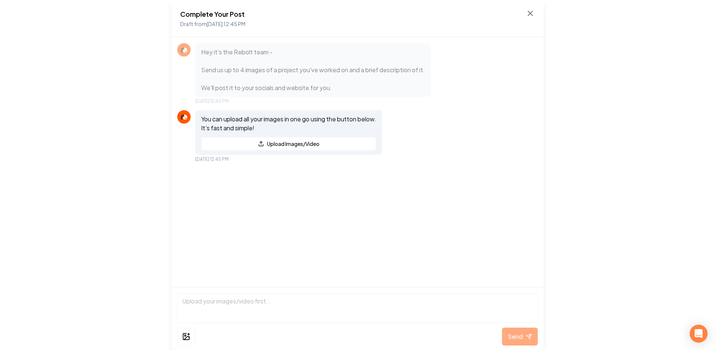
click at [348, 225] on div "Hey it's the Rebolt team - Send us up to 4 images of a project you've worked on…" at bounding box center [357, 162] width 372 height 250
click at [412, 191] on div "Hey it's the Rebolt team - Send us up to 4 images of a project you've worked on…" at bounding box center [357, 162] width 372 height 250
click at [411, 191] on div "Hey it's the Rebolt team - Send us up to 4 images of a project you've worked on…" at bounding box center [357, 162] width 372 height 250
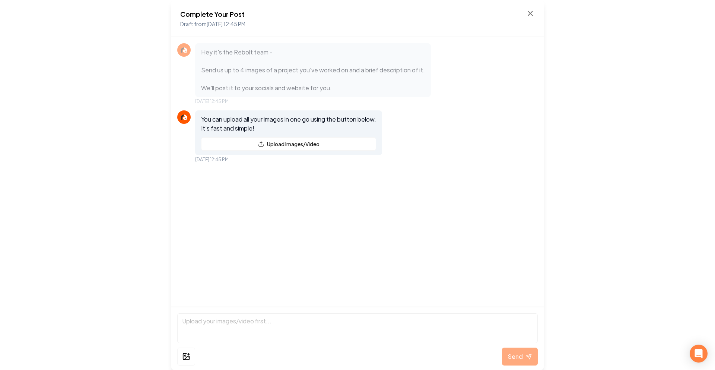
click at [538, 10] on div "Complete Your Post Draft from Aug 21, 2025 12:45 PM" at bounding box center [357, 18] width 372 height 37
click at [536, 10] on div "Complete Your Post Draft from Aug 21, 2025 12:45 PM" at bounding box center [357, 18] width 372 height 37
click at [530, 12] on icon at bounding box center [530, 13] width 9 height 9
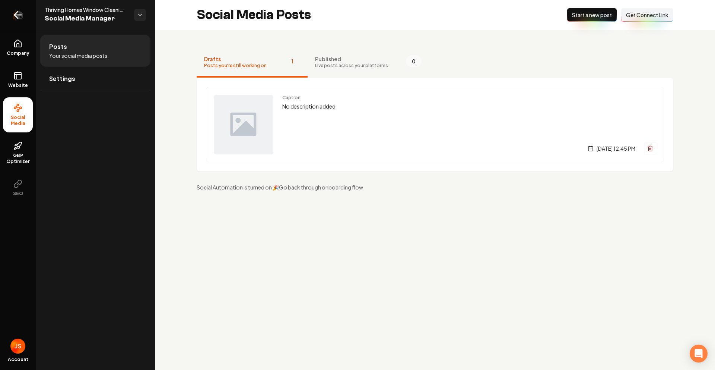
click at [18, 23] on link "Return to dashboard" at bounding box center [18, 15] width 36 height 30
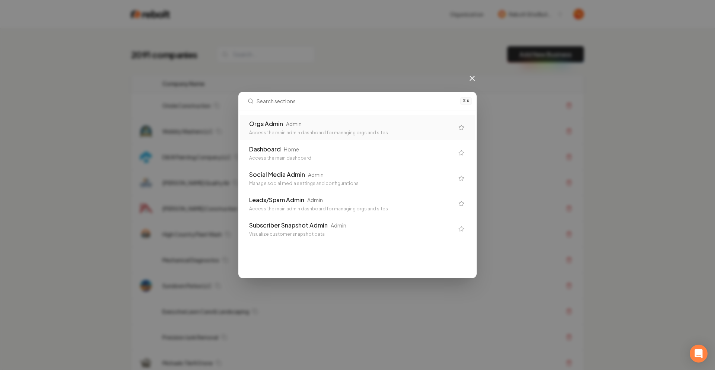
click at [301, 124] on div "Admin" at bounding box center [294, 123] width 16 height 7
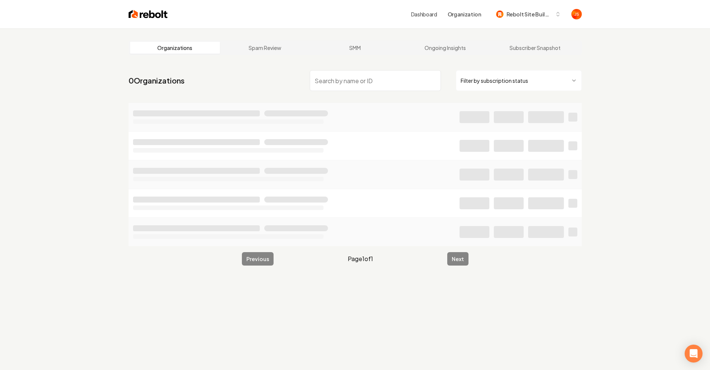
click at [340, 74] on input "search" at bounding box center [375, 80] width 131 height 21
click at [467, 77] on html "Dashboard Organization Rebolt Site Builder Organizations Spam Review SMM Ongoin…" at bounding box center [355, 185] width 710 height 370
click at [381, 83] on input "search" at bounding box center [375, 80] width 131 height 21
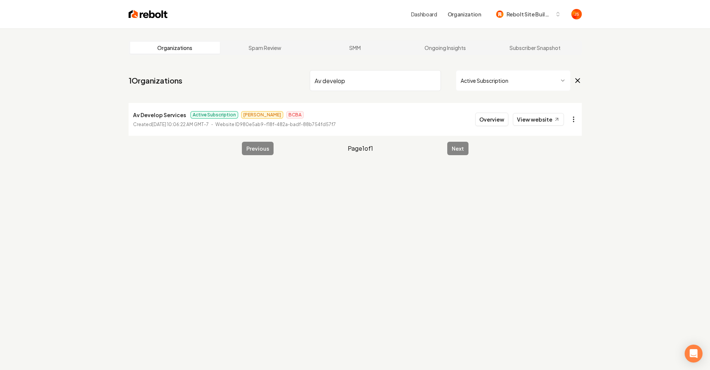
type input "Av develop"
click at [573, 115] on html "Dashboard Organization Rebolt Site Builder Organizations Spam Review SMM Ongoin…" at bounding box center [355, 185] width 710 height 370
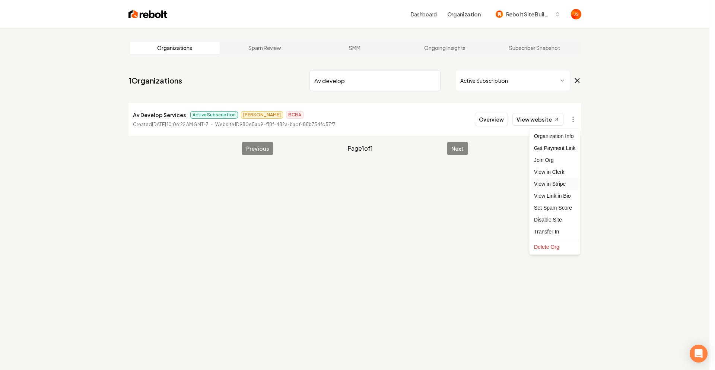
click at [554, 185] on link "View in Stripe" at bounding box center [554, 184] width 47 height 12
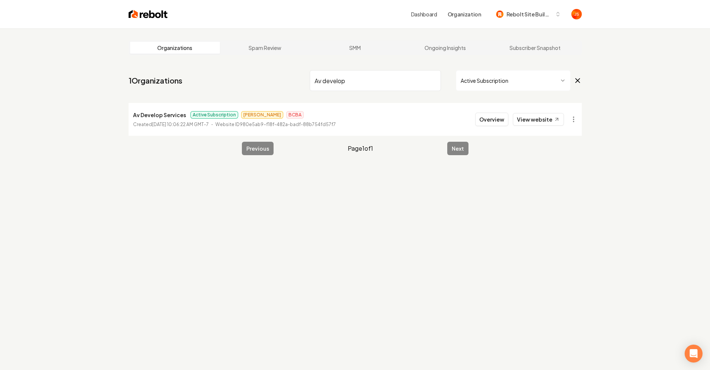
click at [431, 83] on input "Av develop" at bounding box center [375, 80] width 131 height 21
click at [434, 83] on input "Av develop" at bounding box center [375, 80] width 131 height 21
click at [431, 80] on input "Av develop" at bounding box center [375, 80] width 131 height 21
type input "Thriving"
click at [479, 122] on button "Overview" at bounding box center [491, 118] width 33 height 13
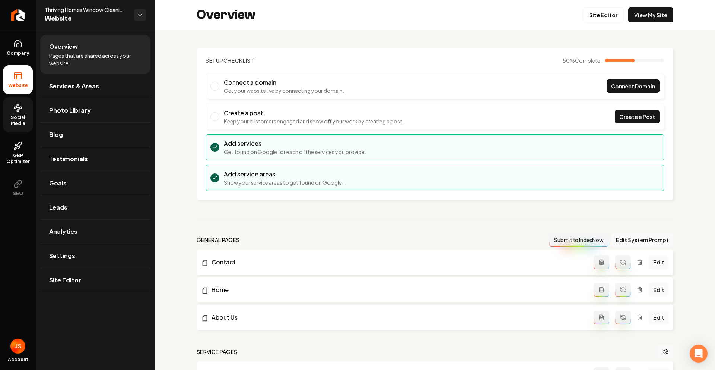
click at [31, 106] on link "Social Media" at bounding box center [18, 114] width 30 height 35
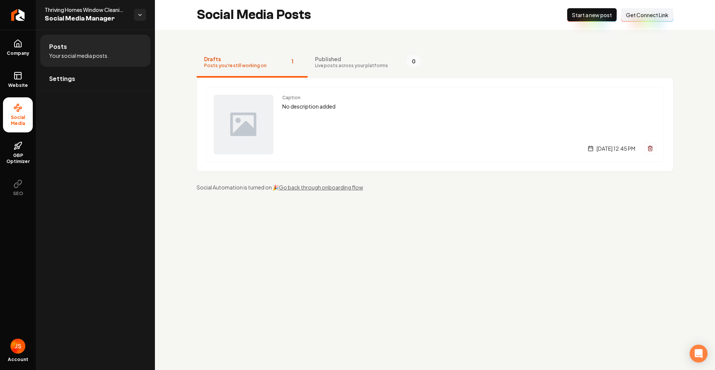
click at [646, 15] on span "Get Connect Link" at bounding box center [647, 14] width 42 height 7
click at [19, 67] on link "Website" at bounding box center [18, 79] width 30 height 29
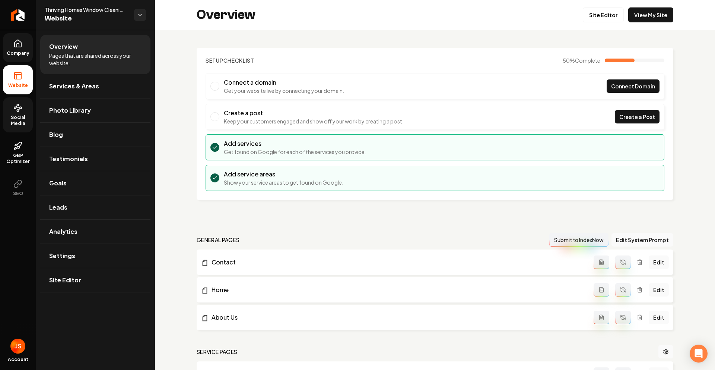
click at [18, 54] on span "Company" at bounding box center [18, 53] width 29 height 6
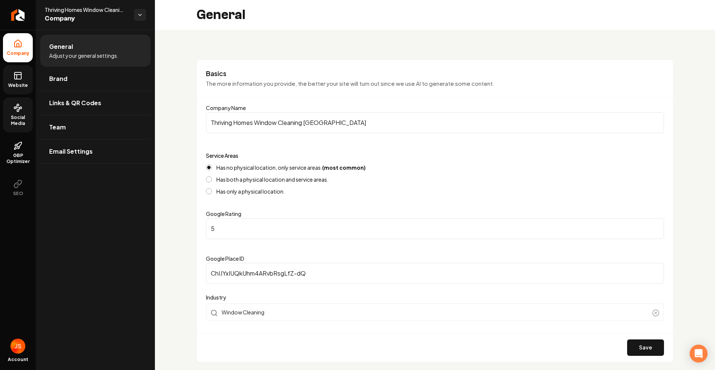
click at [13, 72] on link "Website" at bounding box center [18, 79] width 30 height 29
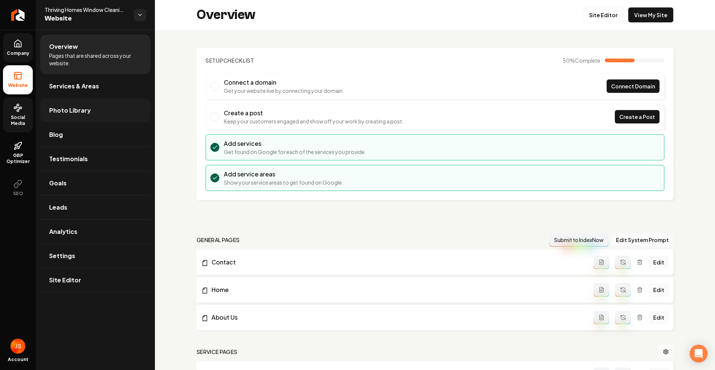
click at [82, 104] on link "Photo Library" at bounding box center [95, 110] width 110 height 24
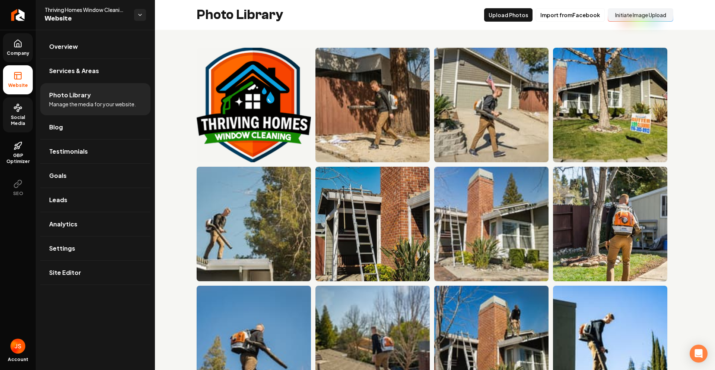
click at [616, 16] on button "Initiate Image Upload" at bounding box center [641, 14] width 66 height 13
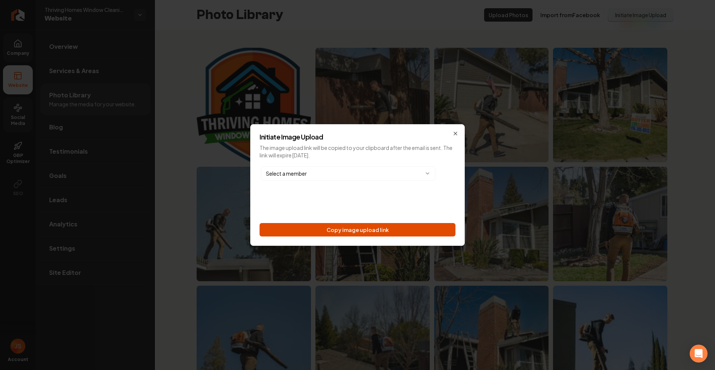
click at [357, 226] on button "Copy image upload link" at bounding box center [358, 229] width 196 height 13
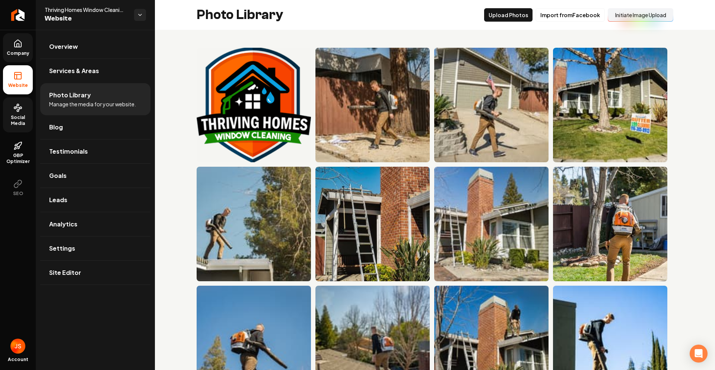
click at [13, 53] on span "Company" at bounding box center [18, 53] width 29 height 6
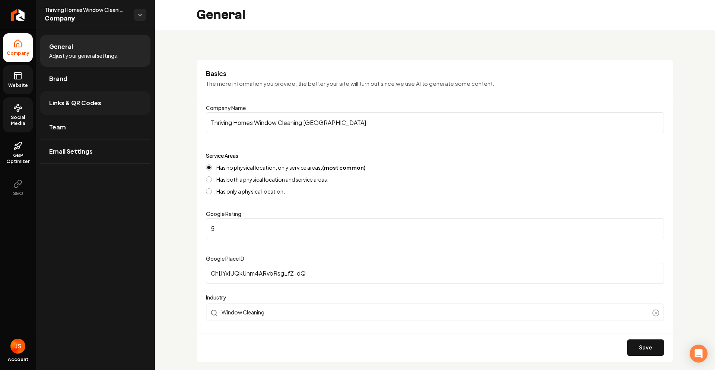
click at [59, 104] on span "Links & QR Codes" at bounding box center [75, 102] width 52 height 9
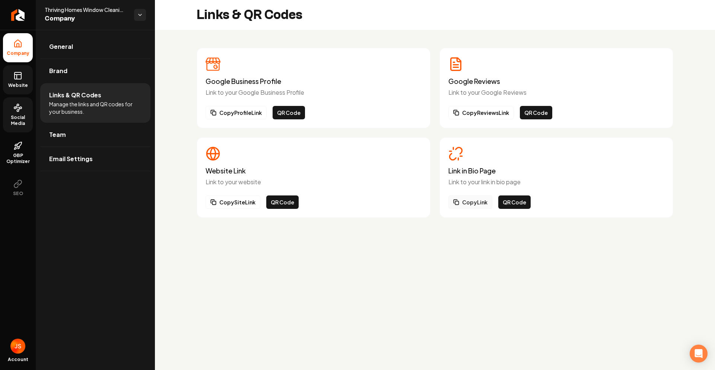
click at [469, 204] on button "Copy Link" at bounding box center [470, 201] width 44 height 13
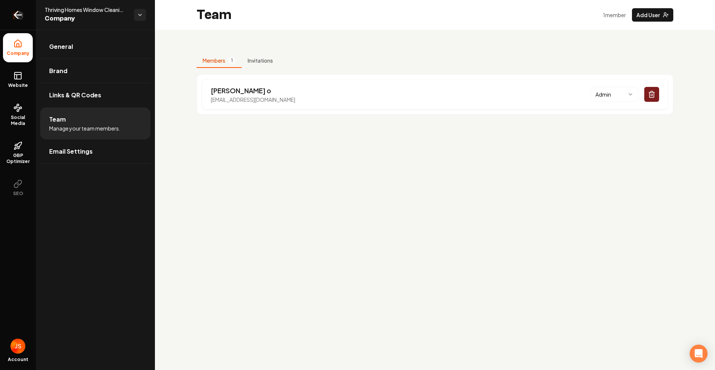
click at [15, 11] on icon "Return to dashboard" at bounding box center [18, 15] width 12 height 12
